Goal: Task Accomplishment & Management: Use online tool/utility

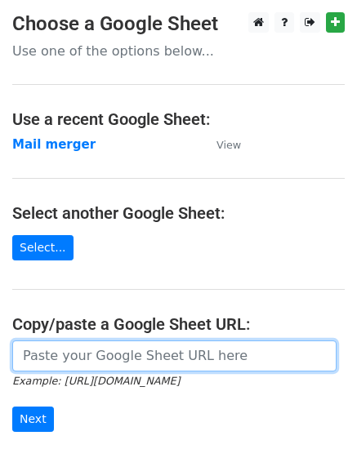
click at [63, 357] on input "url" at bounding box center [174, 355] width 324 height 31
click at [50, 362] on input "url" at bounding box center [174, 355] width 324 height 31
paste input "[URL][DOMAIN_NAME]"
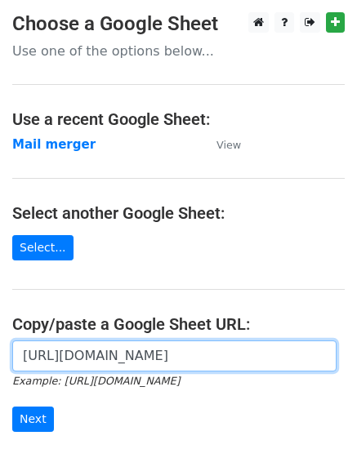
scroll to position [0, 323]
type input "[URL][DOMAIN_NAME]"
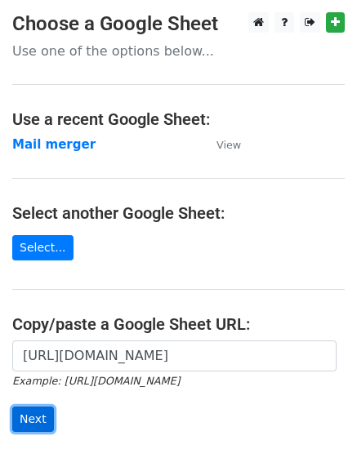
scroll to position [0, 0]
click at [32, 409] on input "Next" at bounding box center [33, 418] width 42 height 25
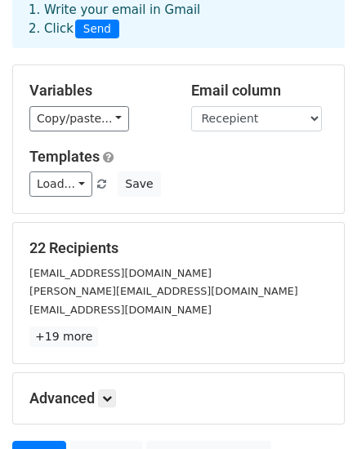
scroll to position [91, 0]
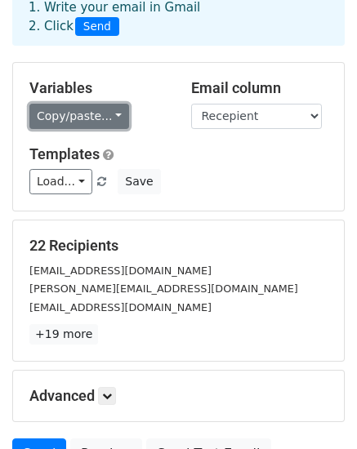
click at [96, 119] on link "Copy/paste..." at bounding box center [79, 116] width 100 height 25
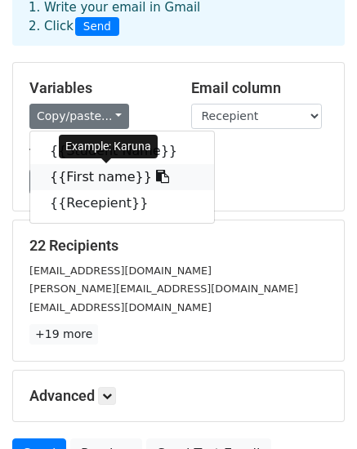
click at [102, 173] on link "{{First name}}" at bounding box center [122, 177] width 184 height 26
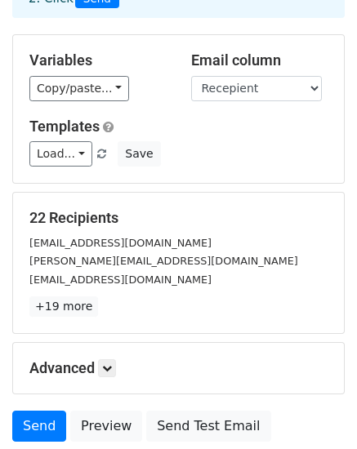
scroll to position [123, 0]
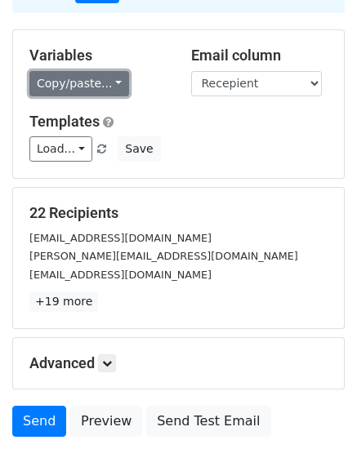
click at [57, 87] on link "Copy/paste..." at bounding box center [79, 83] width 100 height 25
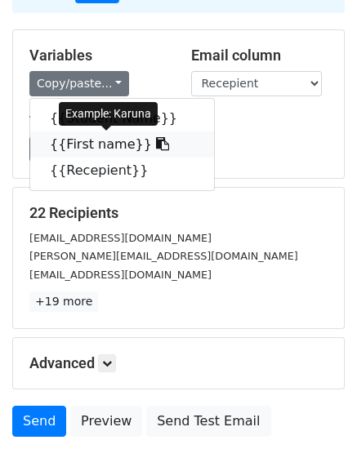
click at [65, 146] on link "{{First name}}" at bounding box center [122, 144] width 184 height 26
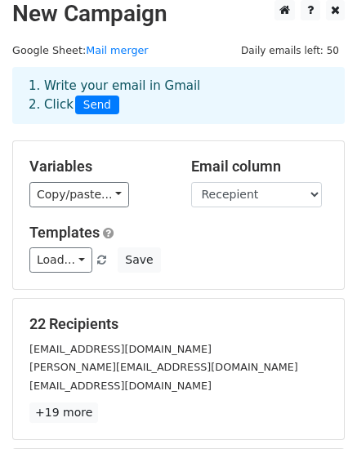
scroll to position [0, 0]
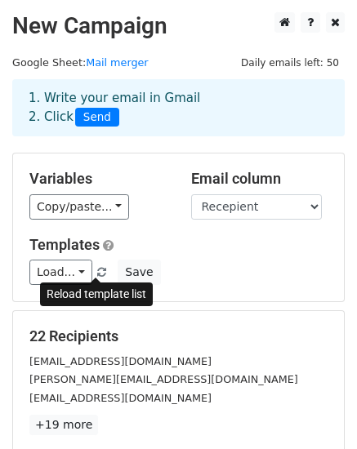
click at [95, 271] on link at bounding box center [102, 272] width 14 height 12
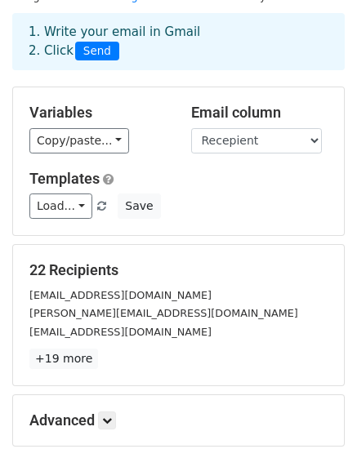
scroll to position [53, 0]
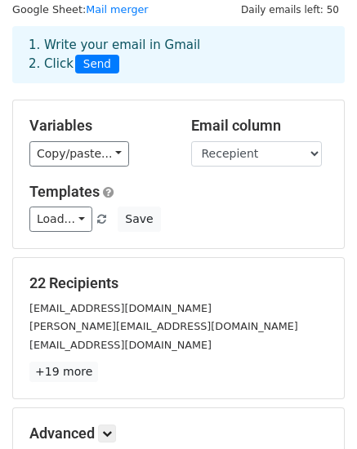
click at [175, 222] on div "Load... Details for Python Django 06 | Skill Shikshya Save" at bounding box center [178, 218] width 322 height 25
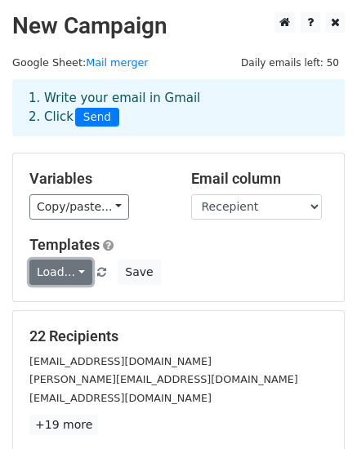
click at [67, 271] on link "Load..." at bounding box center [60, 272] width 63 height 25
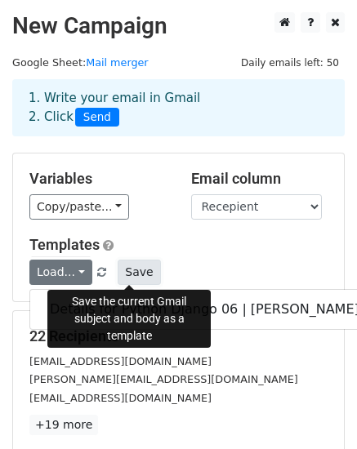
click at [128, 273] on button "Save" at bounding box center [139, 272] width 42 height 25
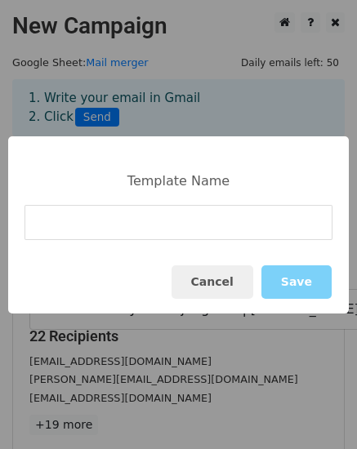
click at [56, 225] on input at bounding box center [178, 222] width 308 height 35
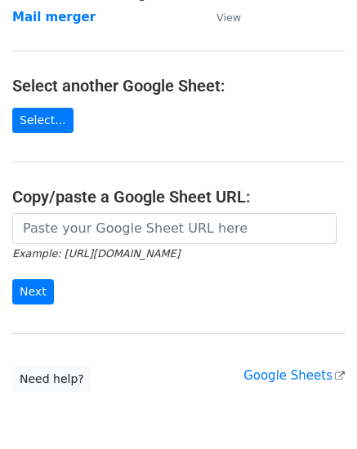
scroll to position [132, 0]
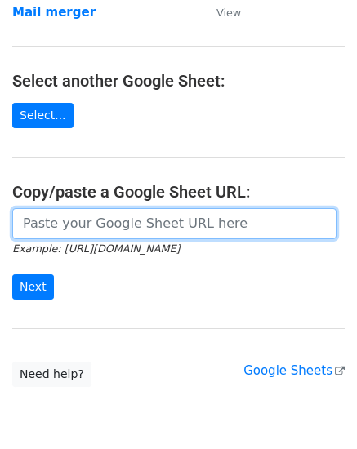
click at [58, 223] on input "url" at bounding box center [174, 223] width 324 height 31
type input "https://docs.google.com/spreadsheets/d/1g7QQcKNeXzCLEiAclHdhjrqlZ07TR2TZivcYyfy…"
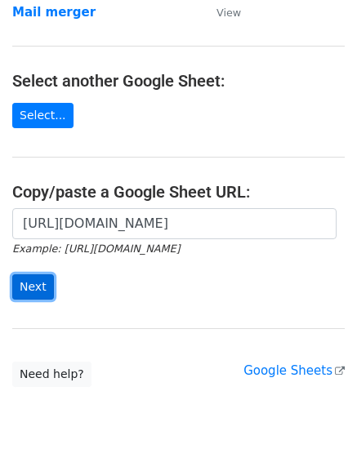
click at [33, 294] on input "Next" at bounding box center [33, 286] width 42 height 25
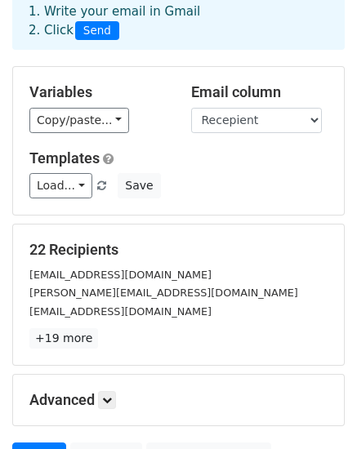
scroll to position [88, 0]
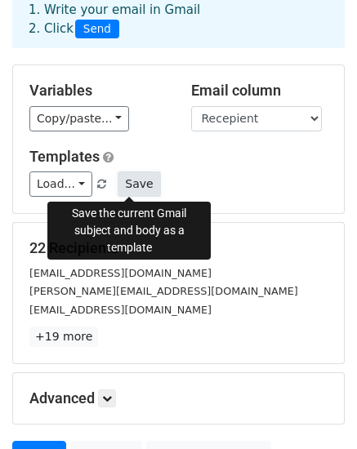
click at [124, 188] on button "Save" at bounding box center [139, 183] width 42 height 25
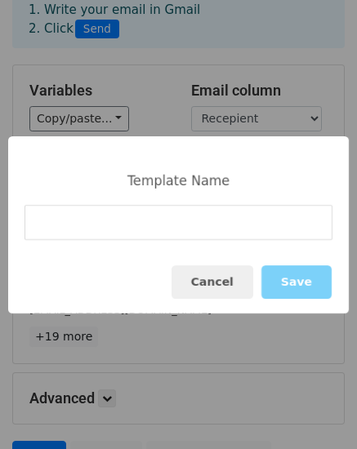
click at [49, 232] on input at bounding box center [178, 222] width 308 height 35
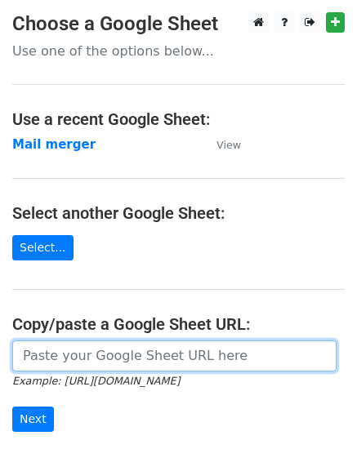
click at [90, 353] on input "url" at bounding box center [174, 355] width 324 height 31
type input "[URL][DOMAIN_NAME]"
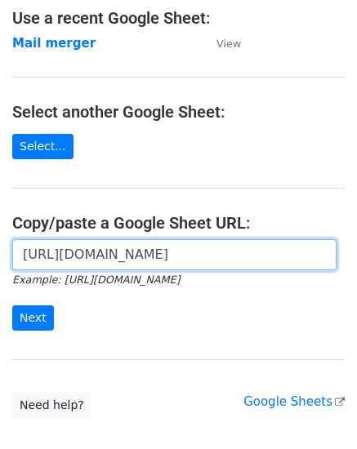
scroll to position [129, 0]
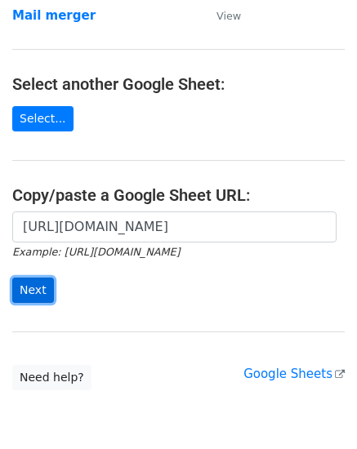
click at [39, 286] on input "Next" at bounding box center [33, 289] width 42 height 25
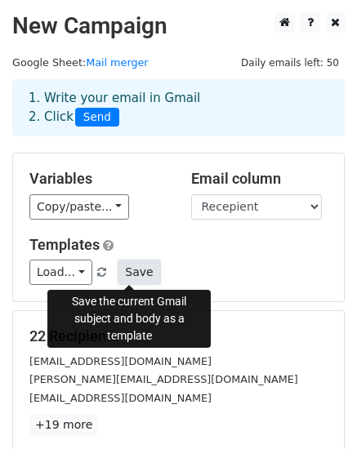
click at [125, 274] on button "Save" at bounding box center [139, 272] width 42 height 25
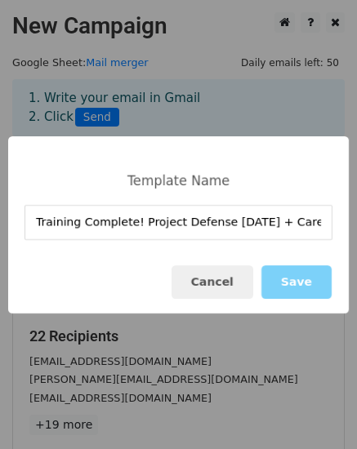
scroll to position [0, 84]
type input "Training Complete! Project Defense Aug 24 + Career Opportunities Await!"
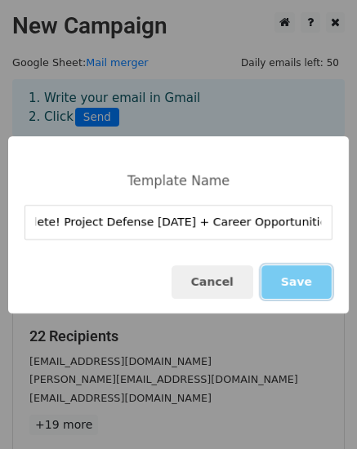
scroll to position [0, 0]
click at [301, 288] on button "Save" at bounding box center [296, 281] width 70 height 33
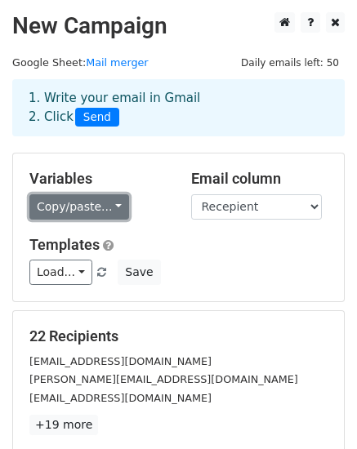
click at [94, 204] on link "Copy/paste..." at bounding box center [79, 206] width 100 height 25
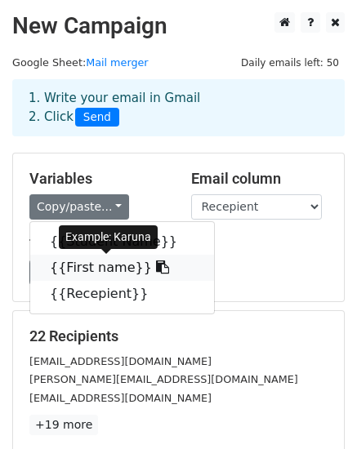
click at [84, 270] on link "{{First name}}" at bounding box center [122, 268] width 184 height 26
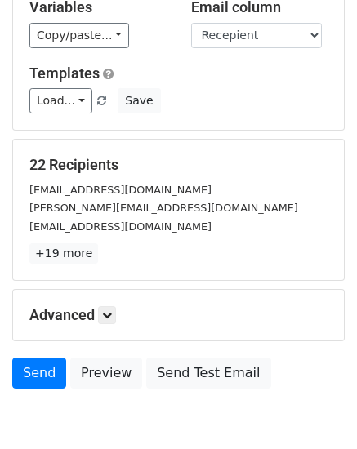
scroll to position [184, 0]
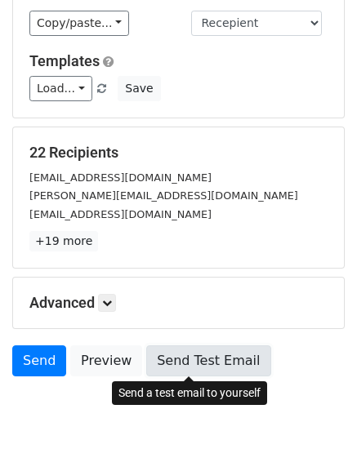
click at [175, 357] on link "Send Test Email" at bounding box center [208, 360] width 124 height 31
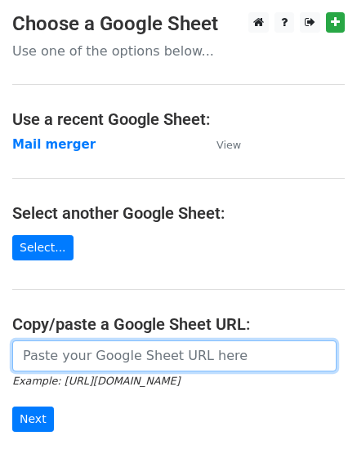
click at [79, 348] on input "url" at bounding box center [174, 355] width 324 height 31
type input "[URL][DOMAIN_NAME]"
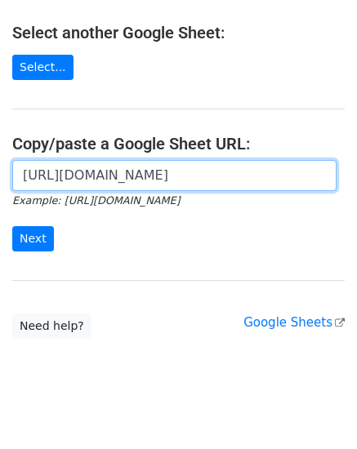
scroll to position [201, 0]
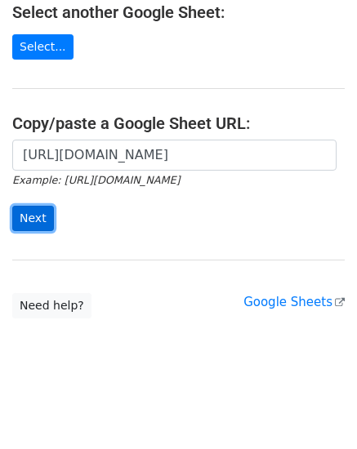
click at [27, 220] on input "Next" at bounding box center [33, 218] width 42 height 25
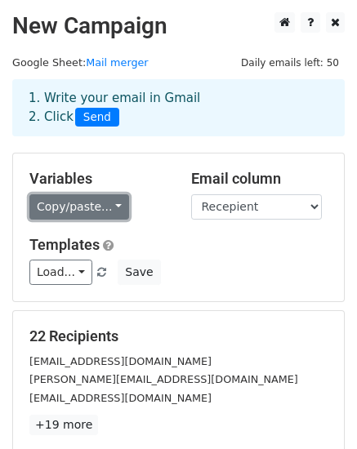
click at [88, 206] on link "Copy/paste..." at bounding box center [79, 206] width 100 height 25
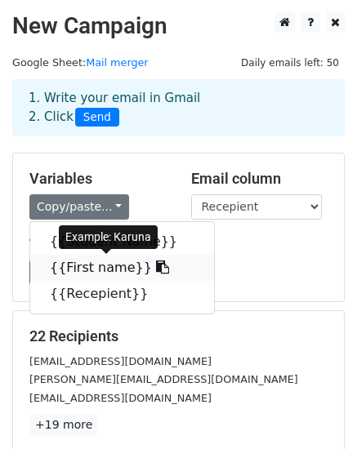
click at [89, 266] on link "{{First name}}" at bounding box center [122, 268] width 184 height 26
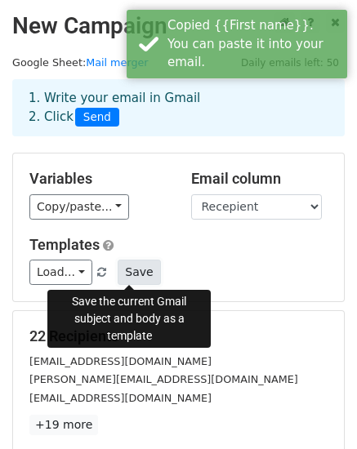
click at [136, 273] on button "Save" at bounding box center [139, 272] width 42 height 25
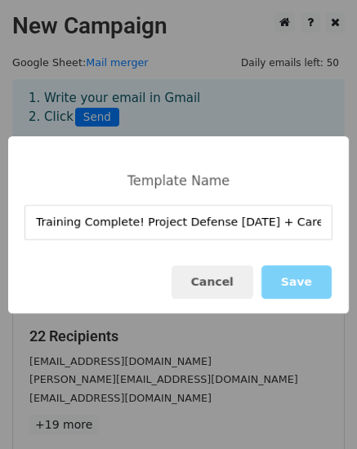
scroll to position [0, 84]
type input "Training Complete! Project Defense Aug 24 + Career Opportunities Await!"
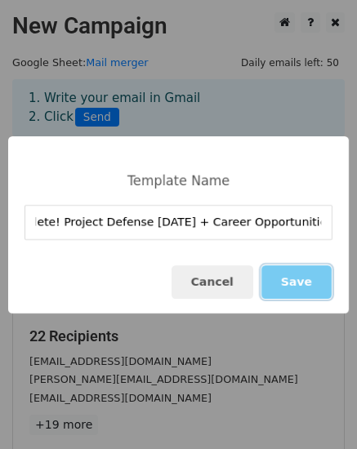
scroll to position [0, 0]
click at [286, 289] on button "Save" at bounding box center [296, 281] width 70 height 33
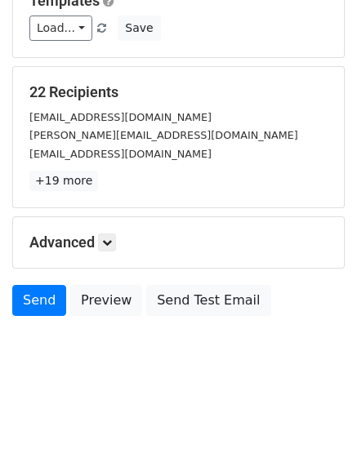
scroll to position [250, 0]
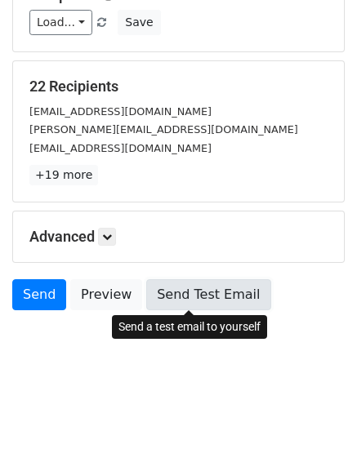
click at [157, 291] on link "Send Test Email" at bounding box center [208, 294] width 124 height 31
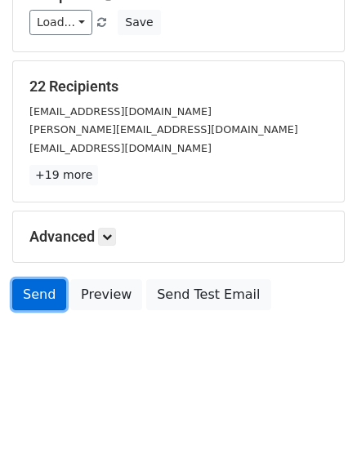
click at [38, 308] on link "Send" at bounding box center [39, 294] width 54 height 31
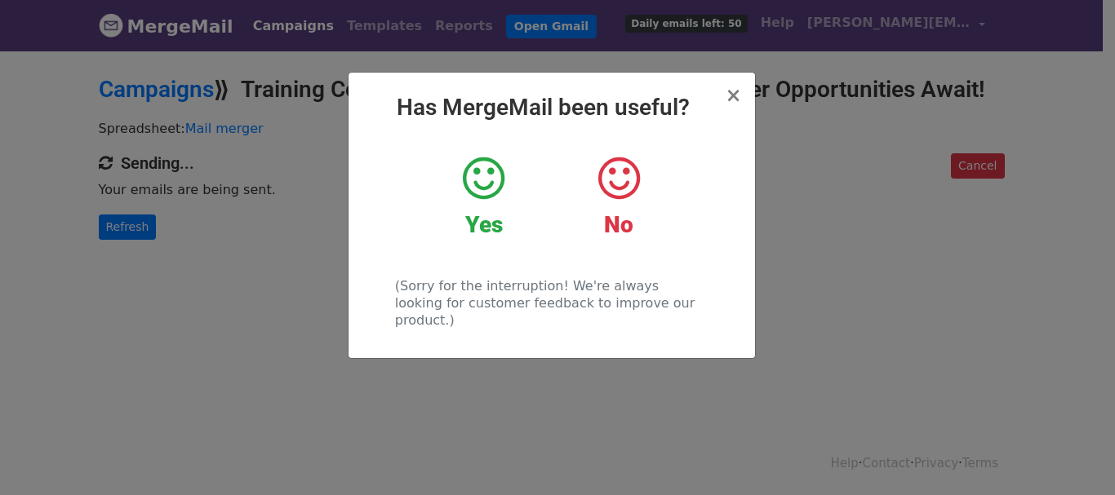
click at [502, 184] on icon at bounding box center [484, 178] width 42 height 49
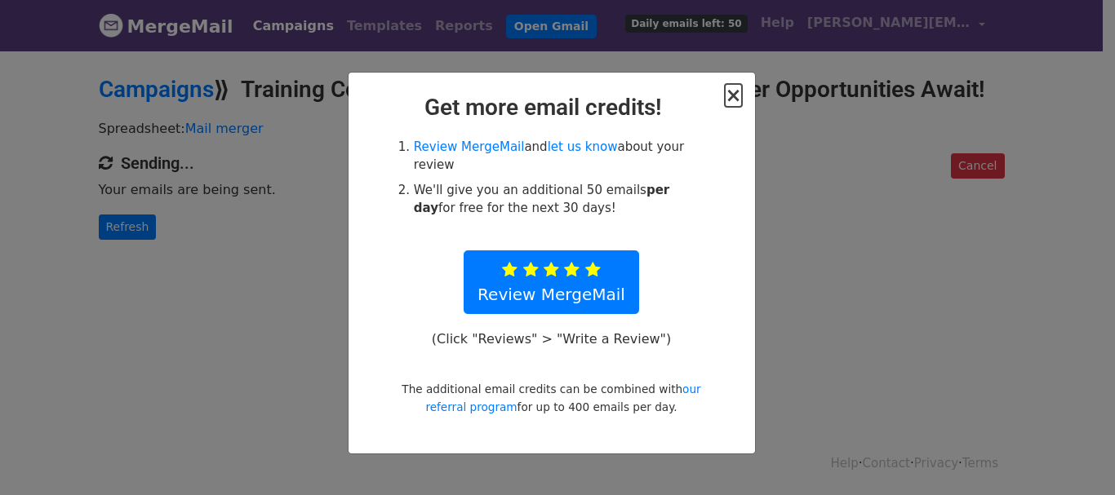
click at [738, 97] on span "×" at bounding box center [733, 95] width 16 height 23
